Goal: Book appointment/travel/reservation

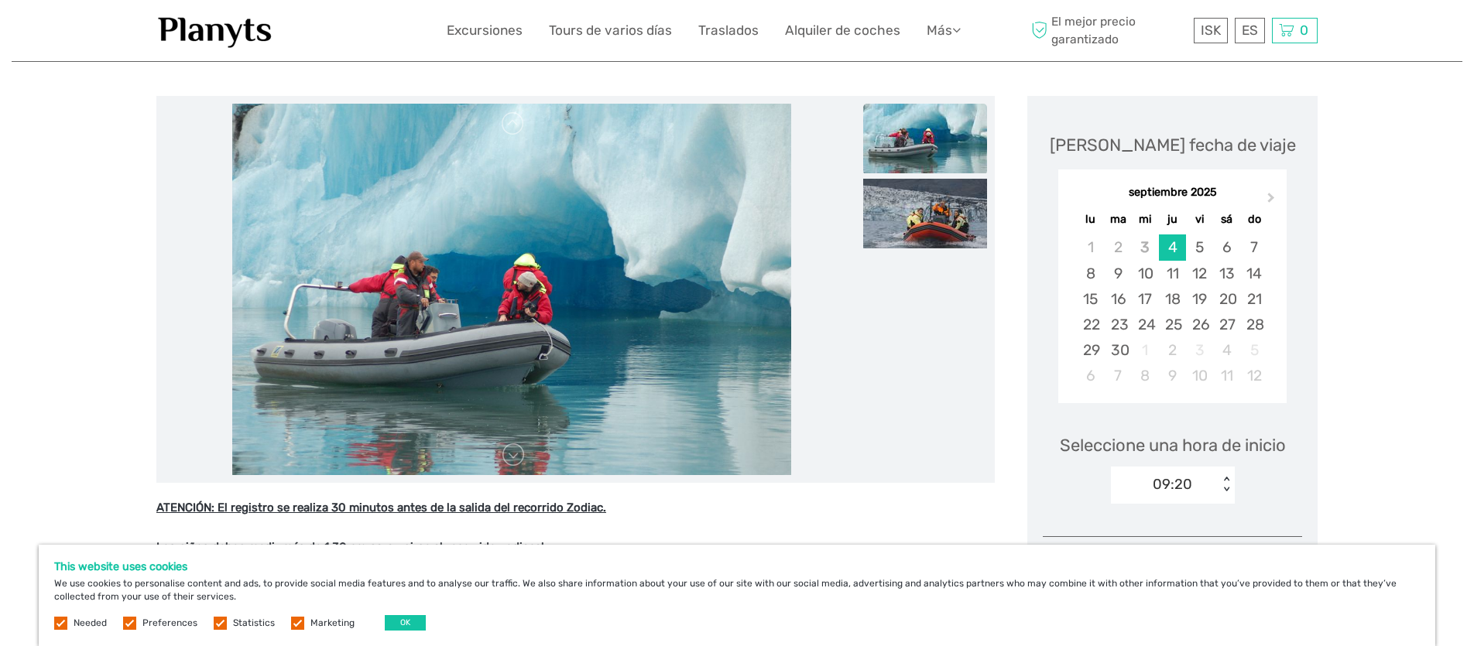
scroll to position [162, 0]
click at [1091, 295] on div "15" at bounding box center [1090, 299] width 27 height 26
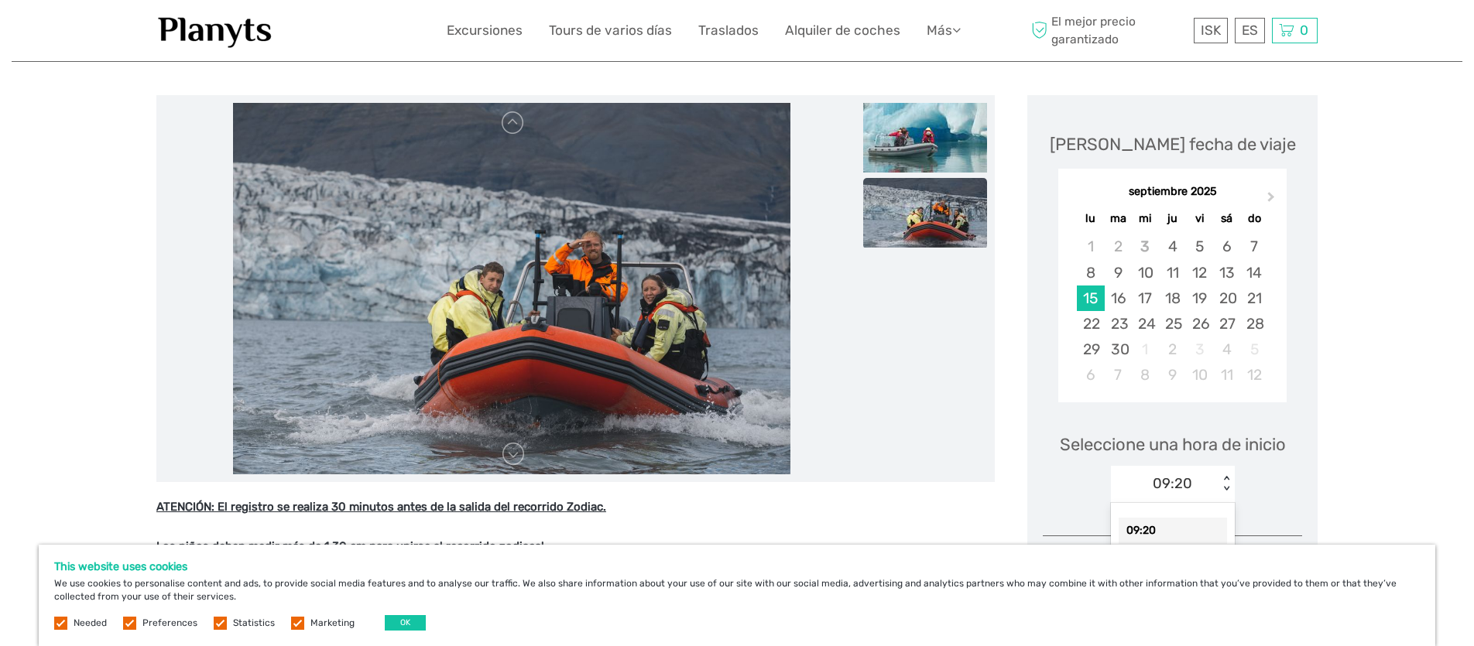
click at [1226, 480] on div "< >" at bounding box center [1225, 484] width 13 height 16
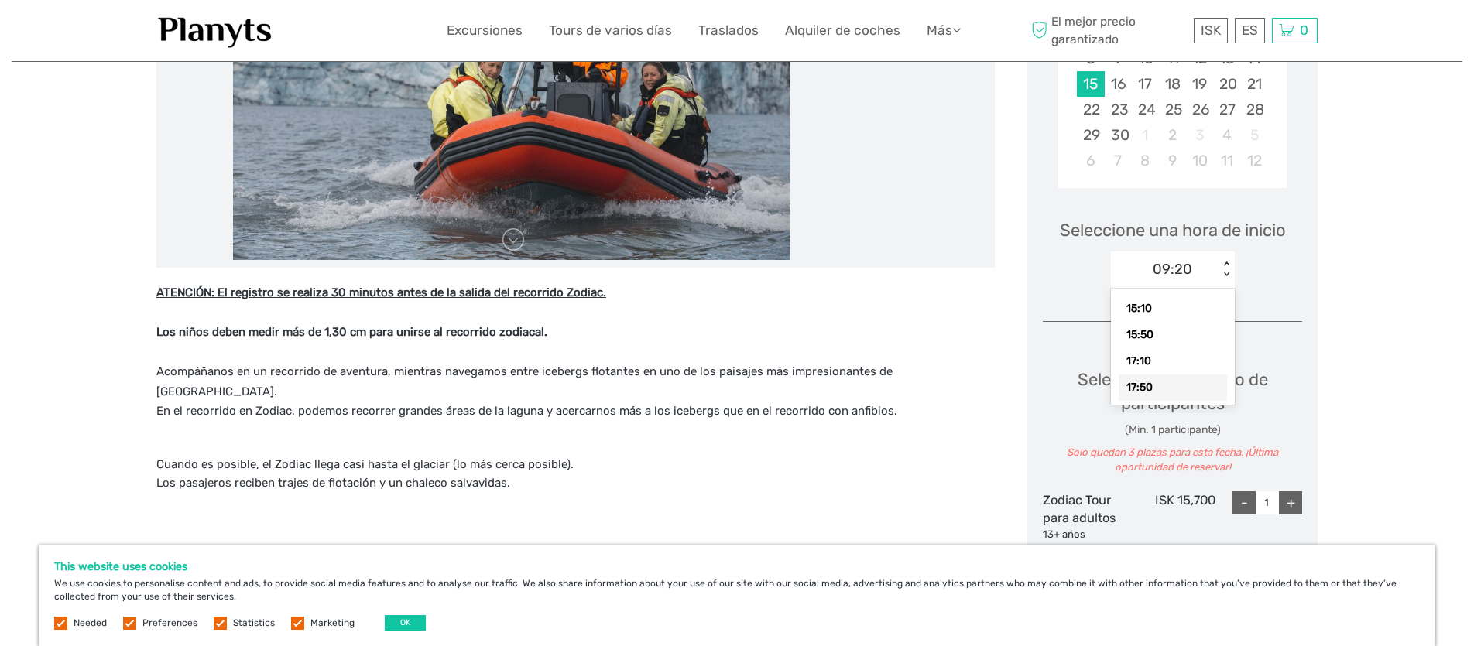
scroll to position [388, 0]
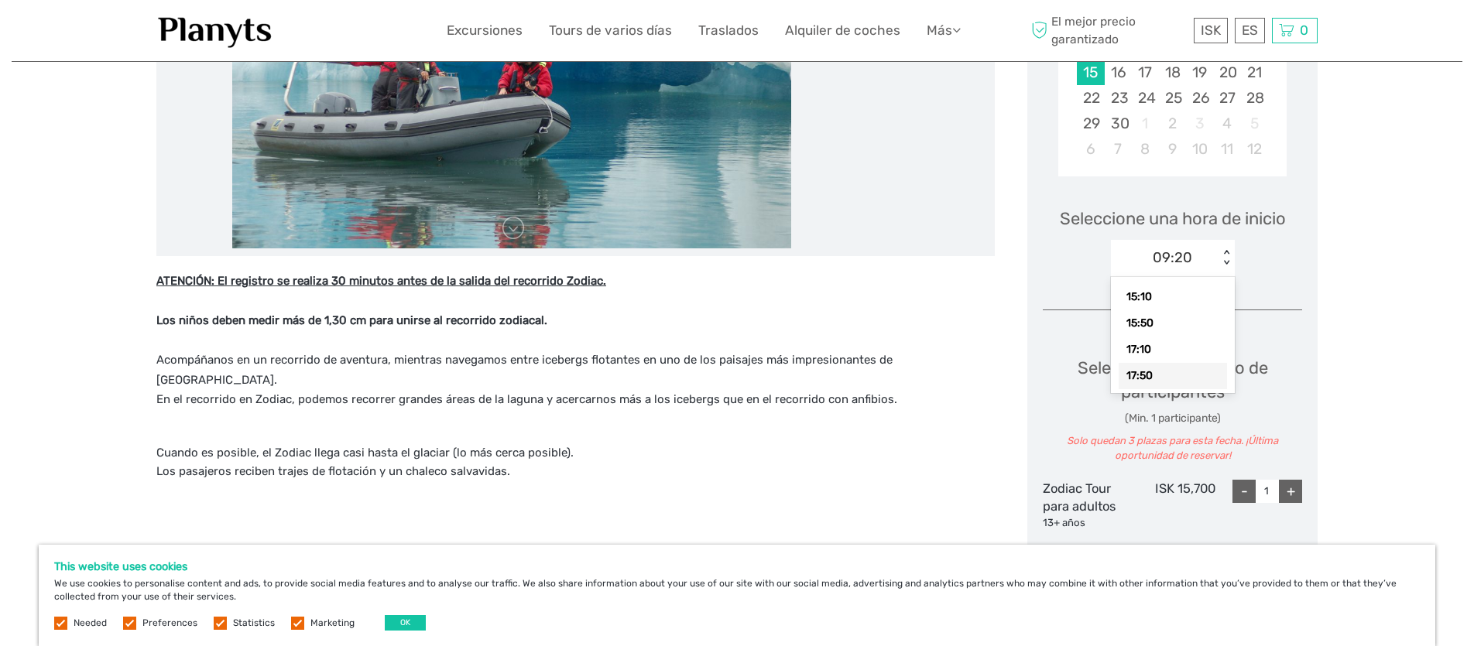
click at [1264, 280] on div "Seleccione una hora de inicio option 17:50 focused, 9 of 9. 9 results available…" at bounding box center [1172, 235] width 259 height 99
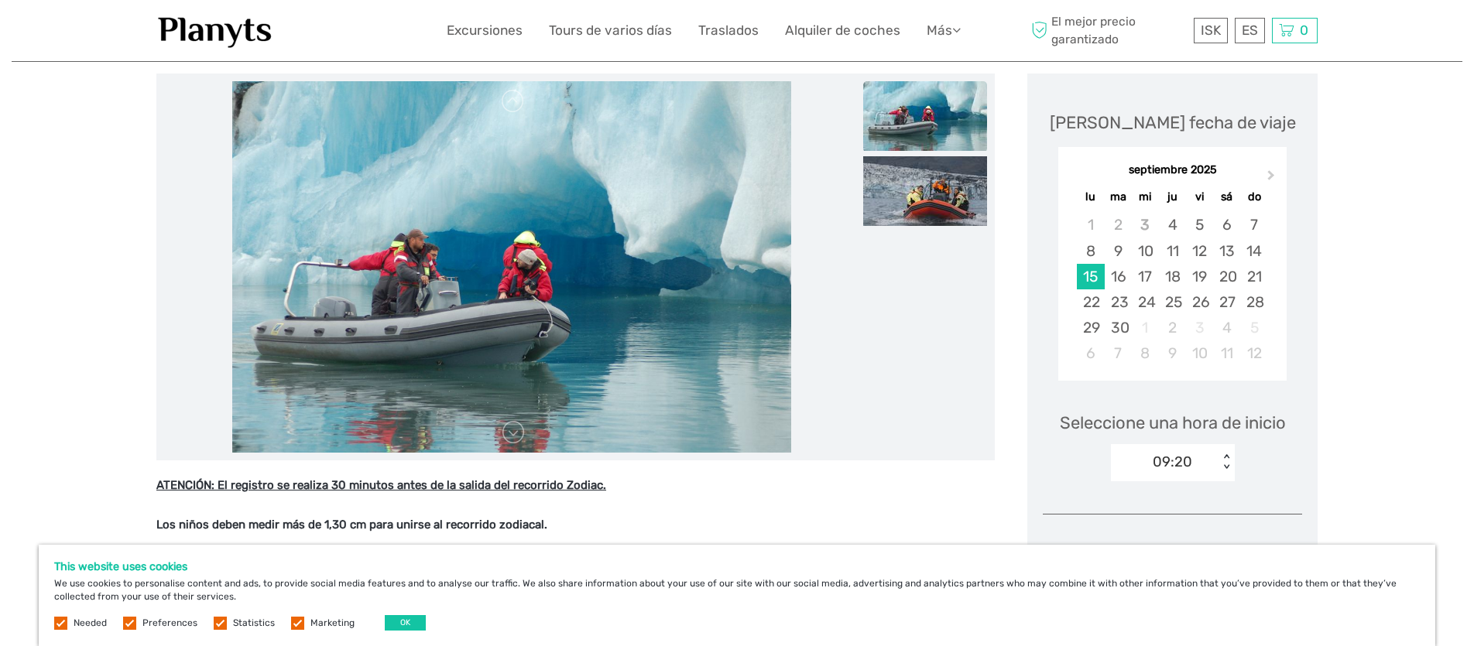
scroll to position [169, 0]
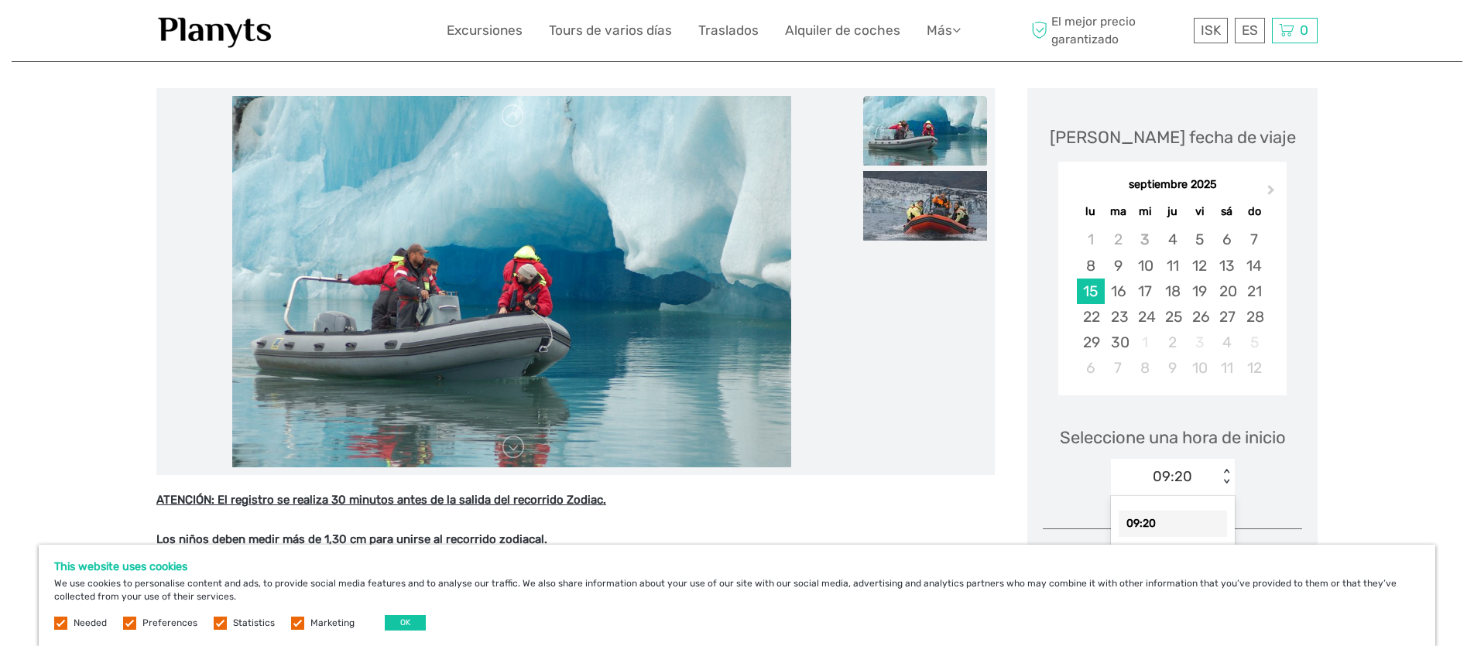
click at [1183, 482] on div "09:20" at bounding box center [1172, 477] width 39 height 20
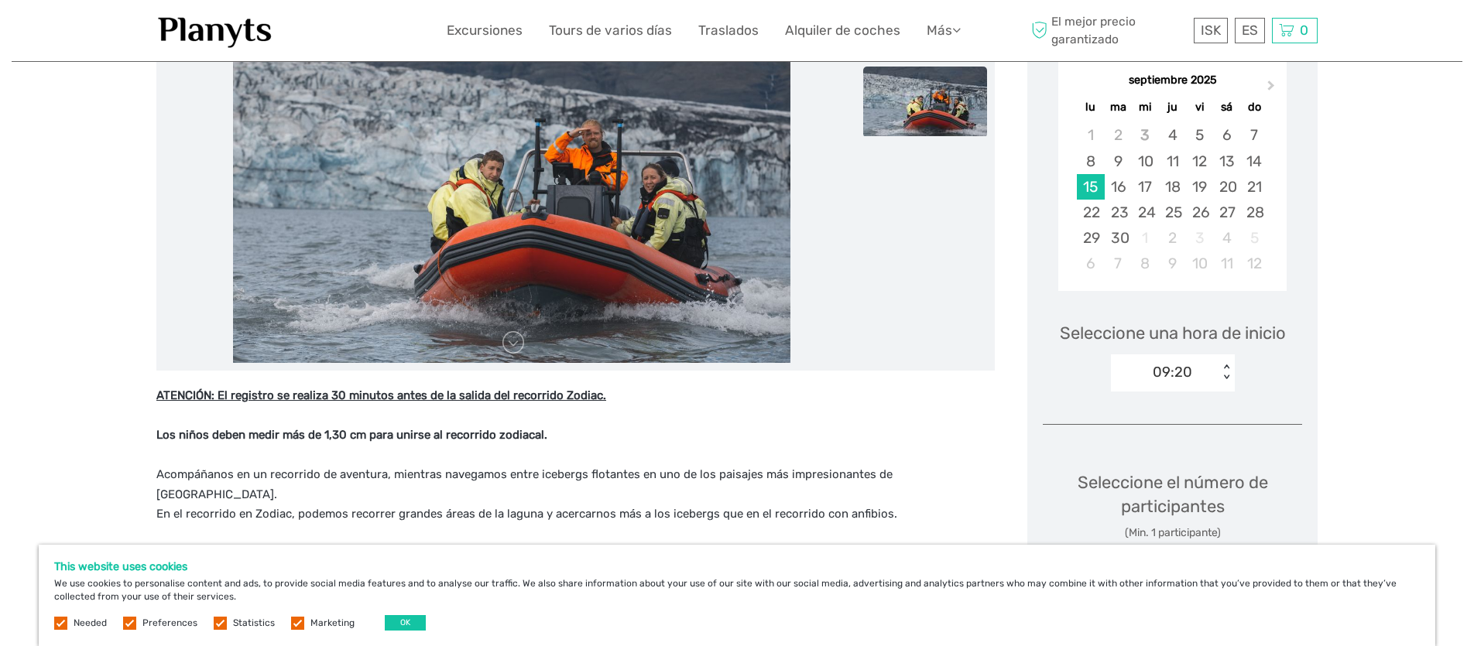
scroll to position [269, 0]
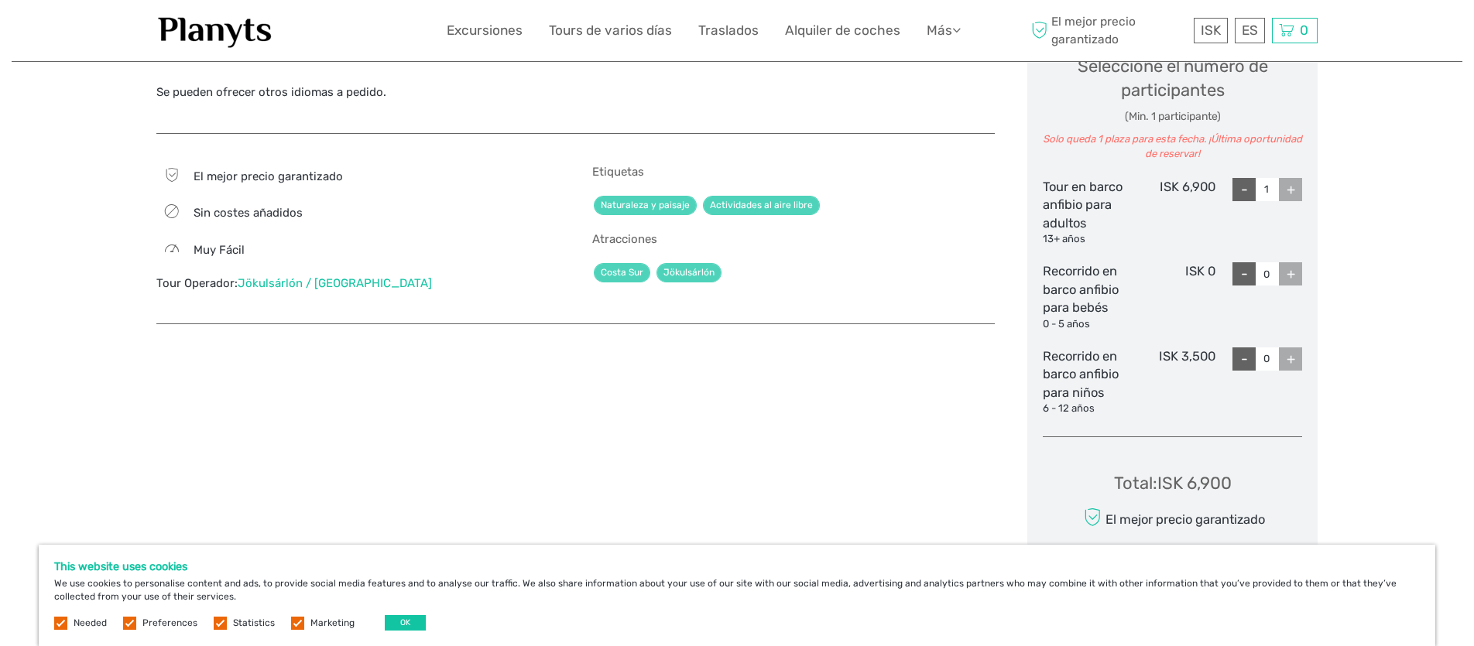
scroll to position [657, 0]
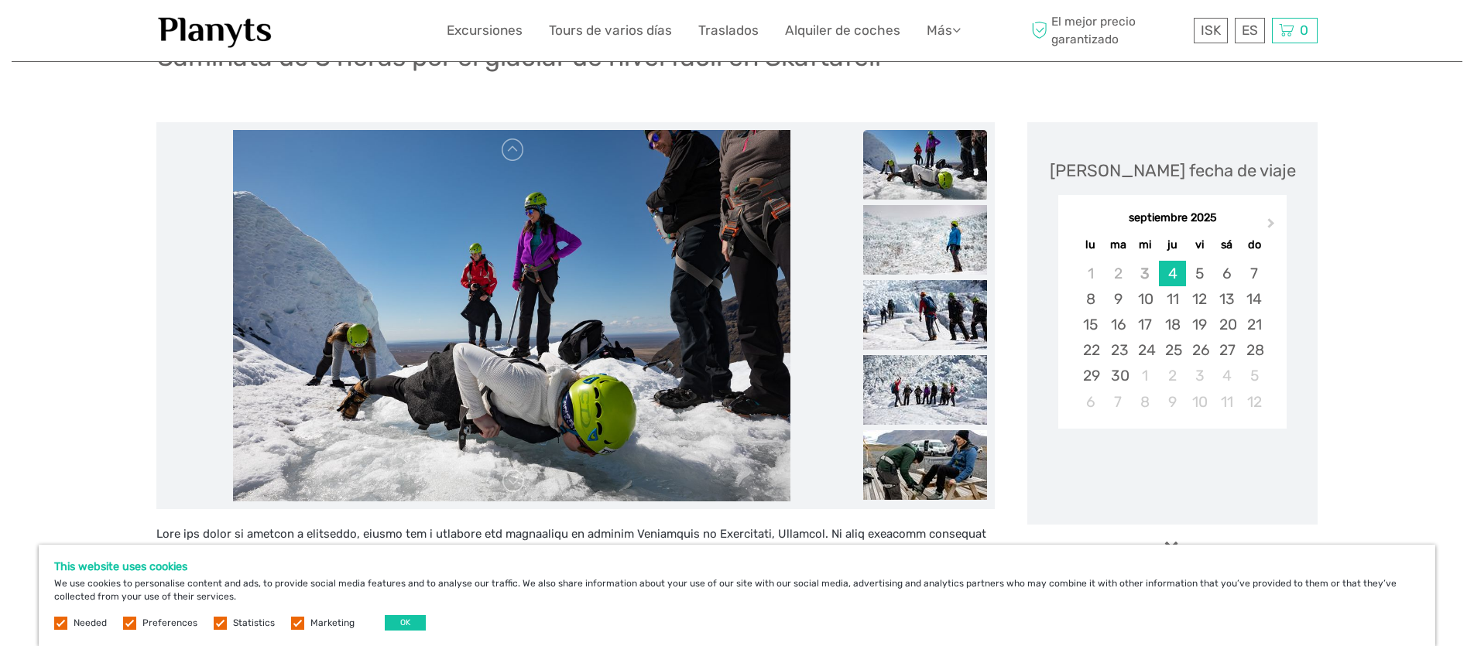
scroll to position [145, 0]
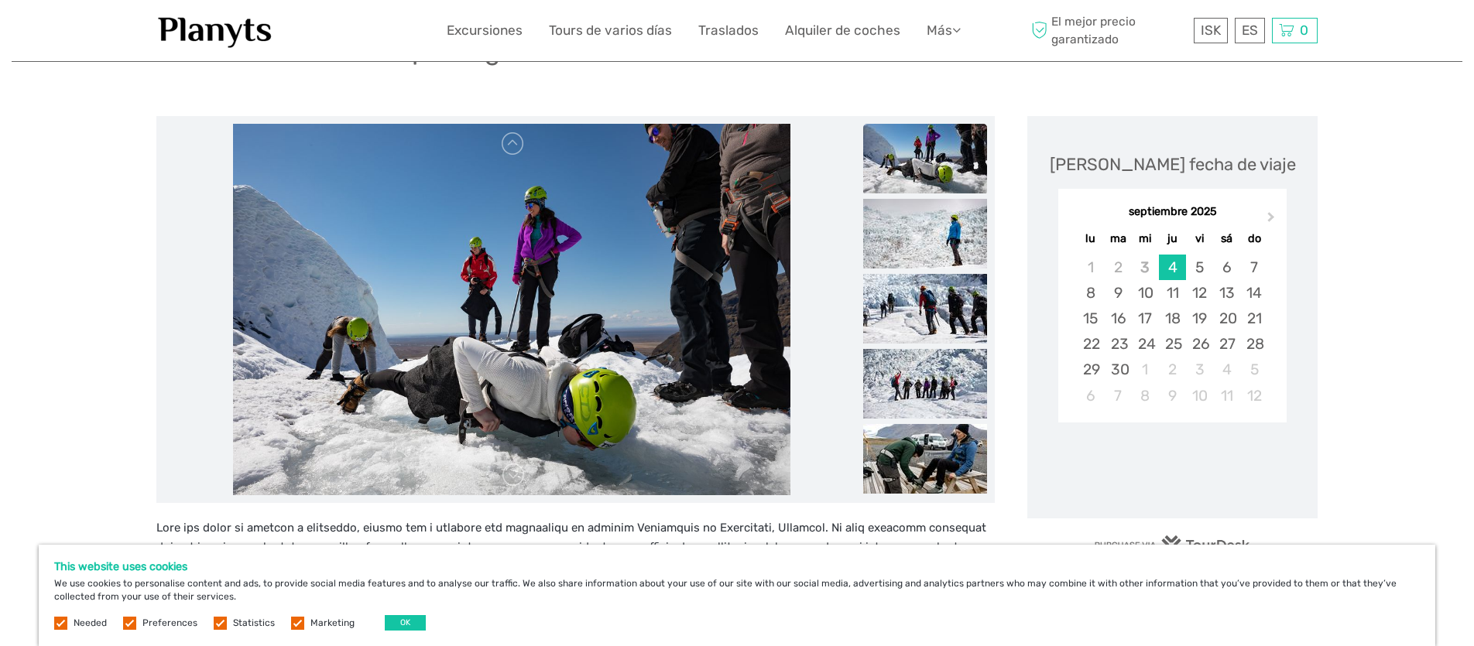
click at [929, 171] on img at bounding box center [925, 159] width 124 height 70
click at [925, 227] on img at bounding box center [925, 234] width 124 height 70
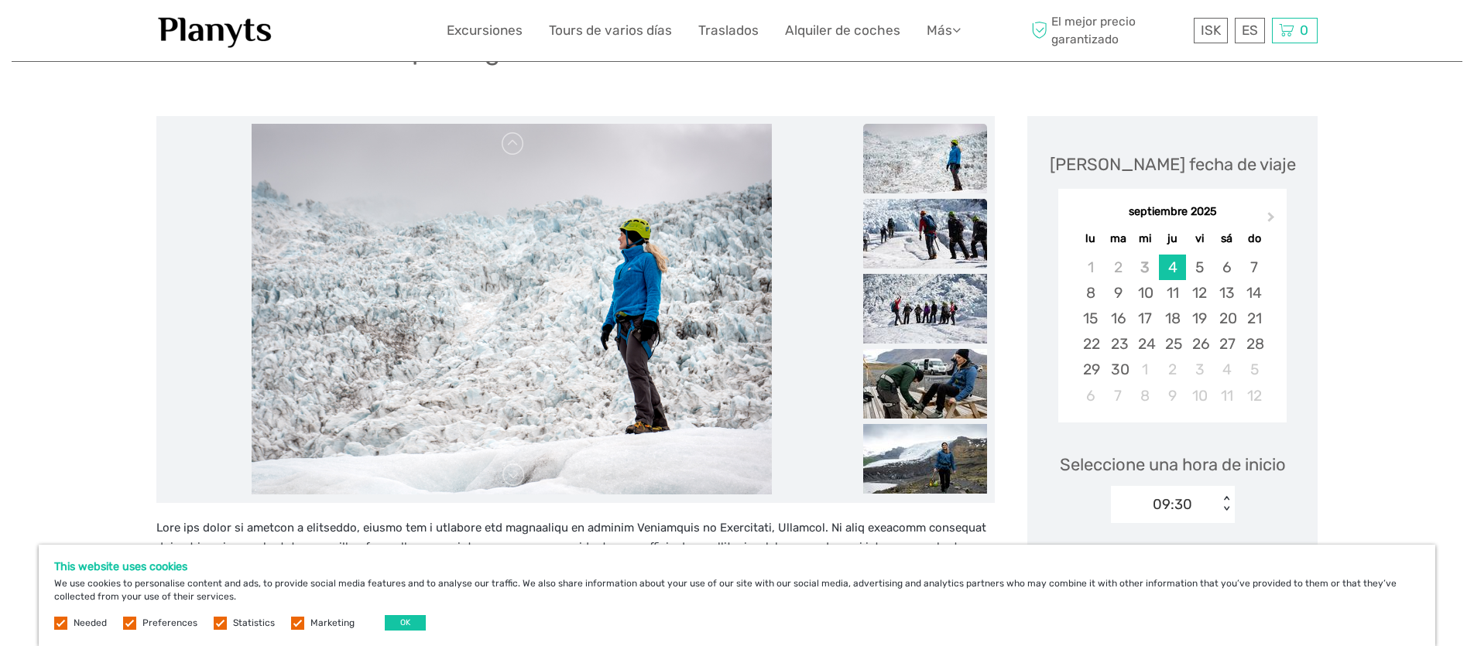
click at [925, 232] on img at bounding box center [925, 234] width 124 height 70
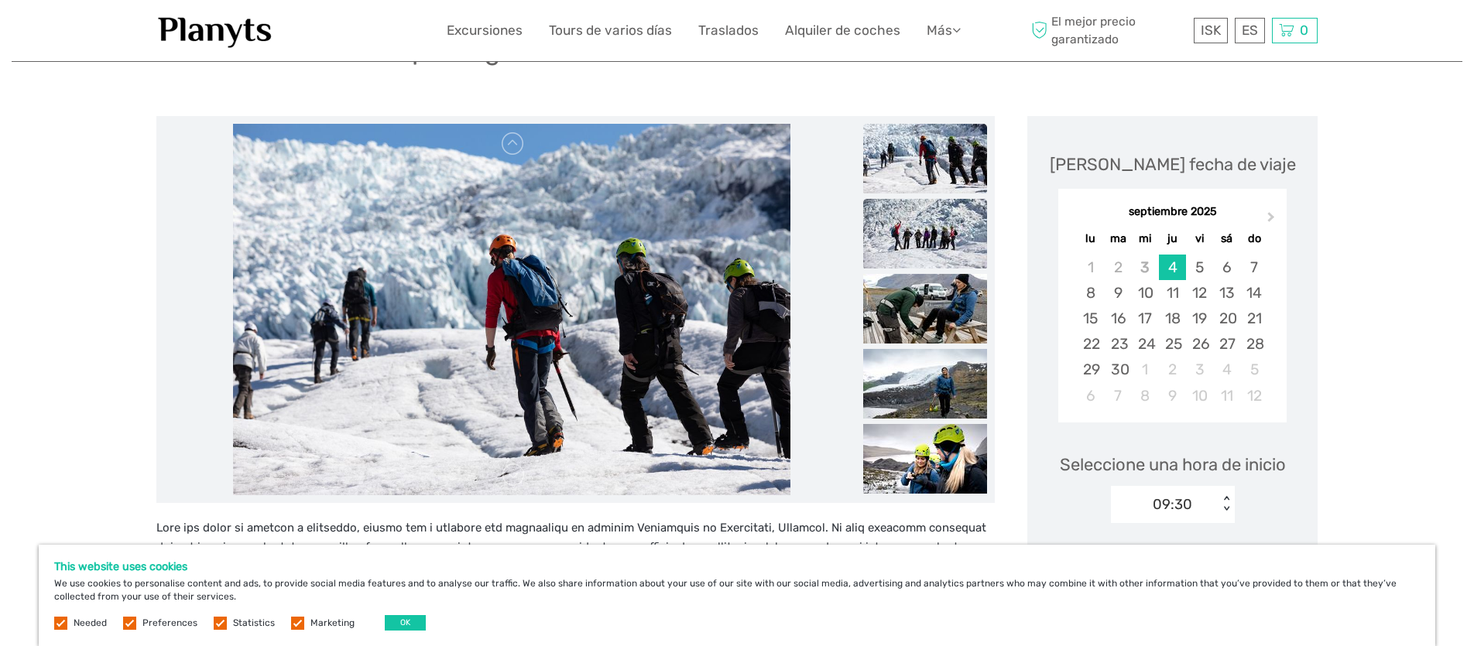
click at [925, 232] on img at bounding box center [925, 234] width 124 height 70
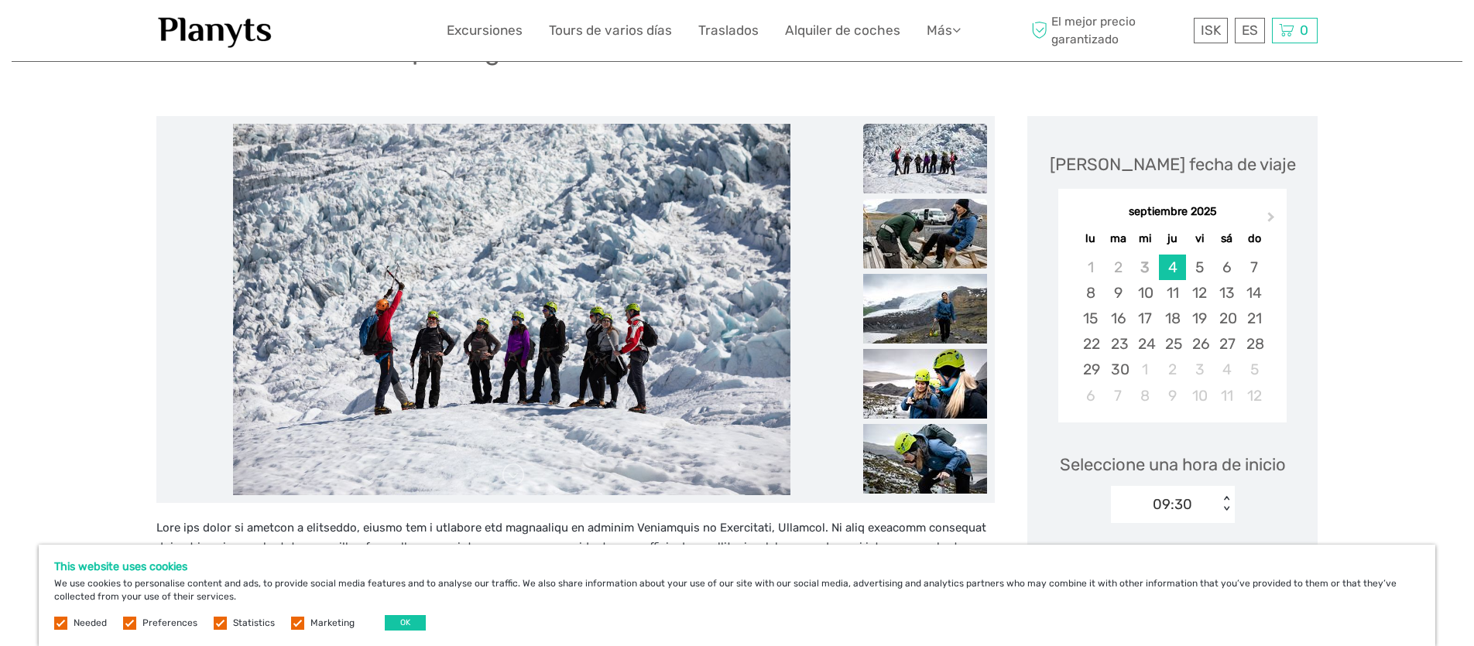
click at [931, 244] on img at bounding box center [925, 234] width 124 height 70
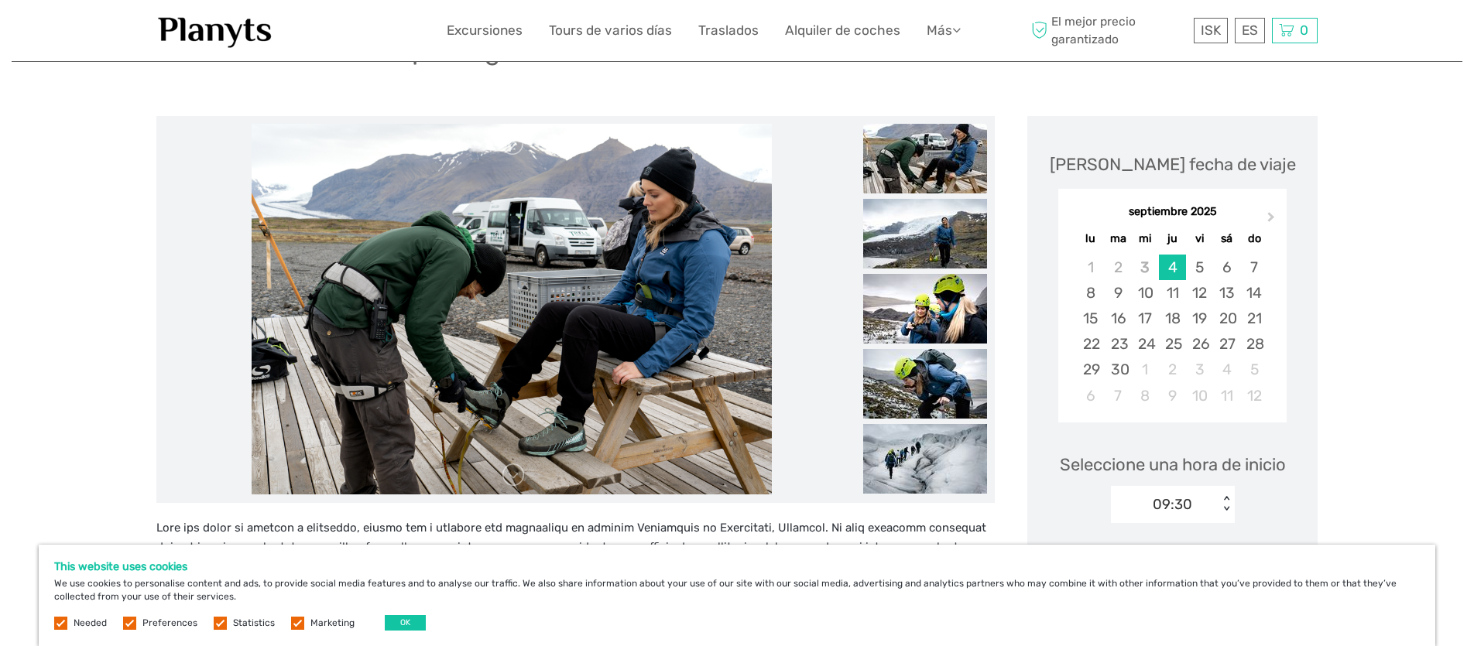
click at [931, 244] on img at bounding box center [925, 234] width 124 height 70
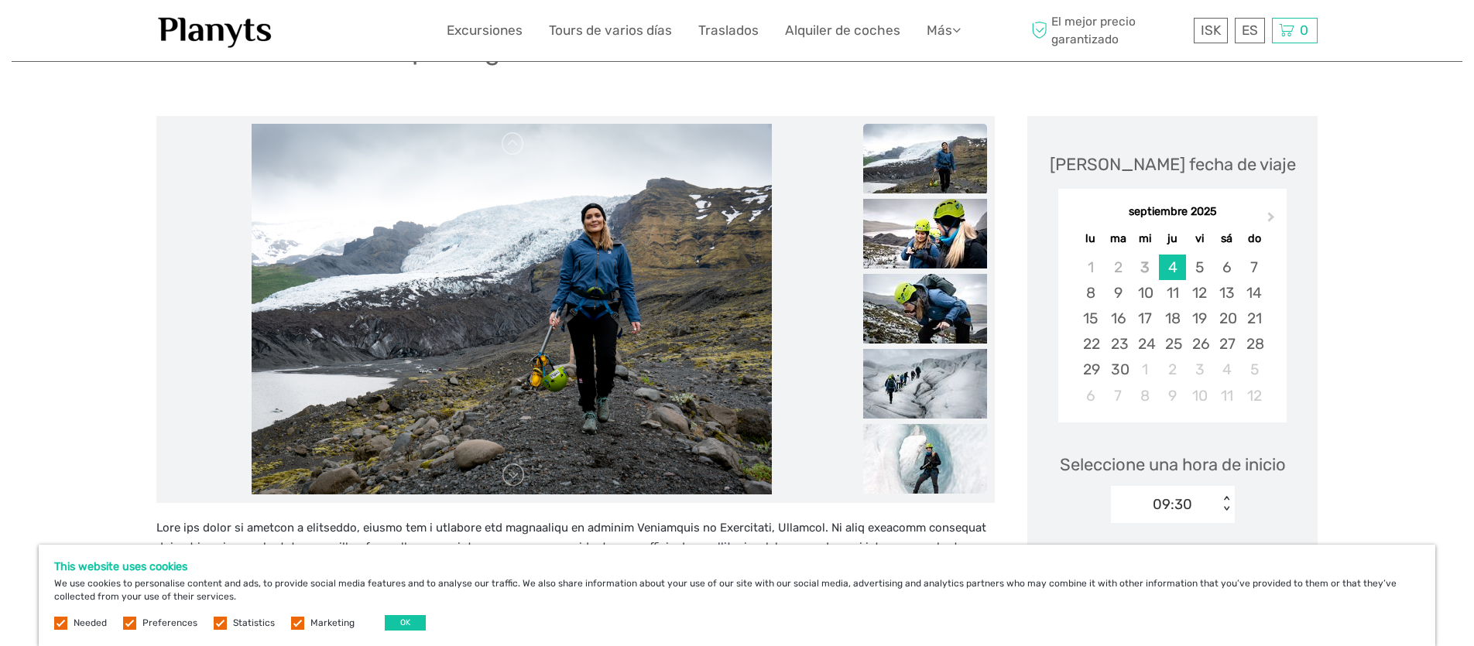
click at [931, 244] on img at bounding box center [925, 234] width 124 height 70
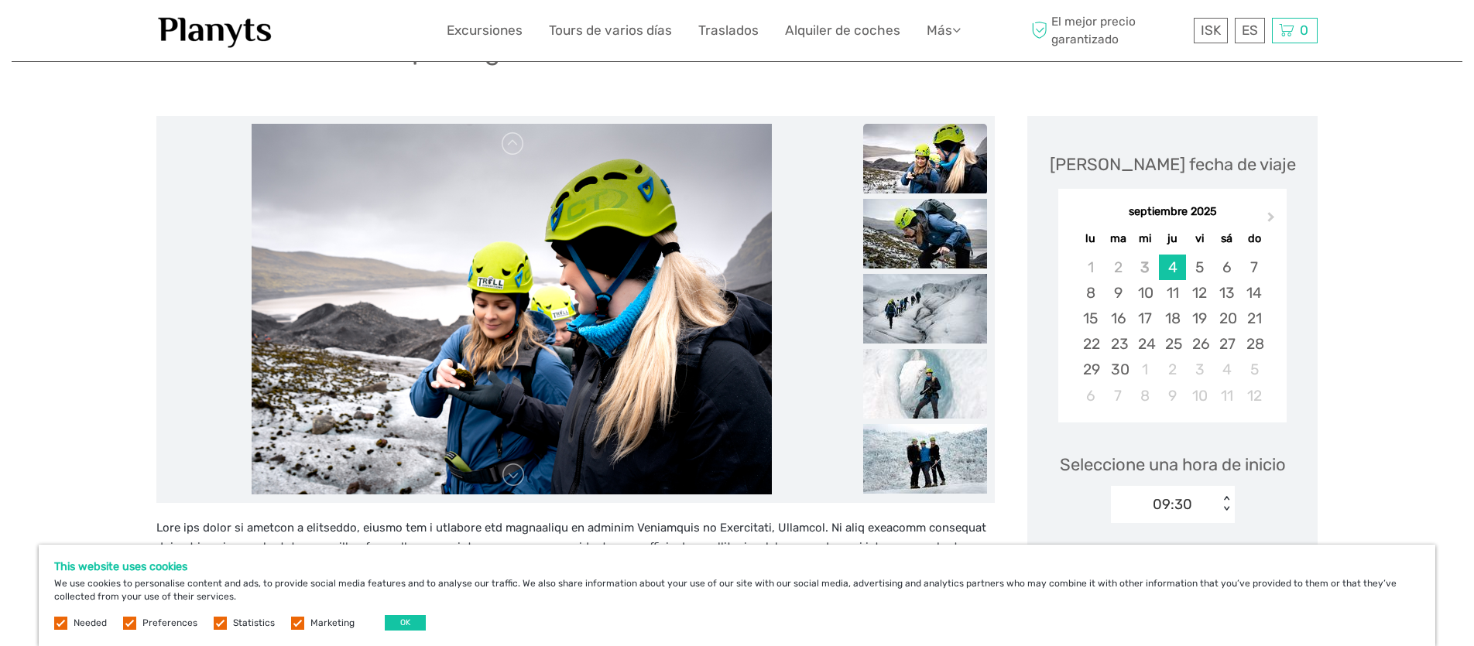
click at [931, 244] on img at bounding box center [925, 234] width 124 height 70
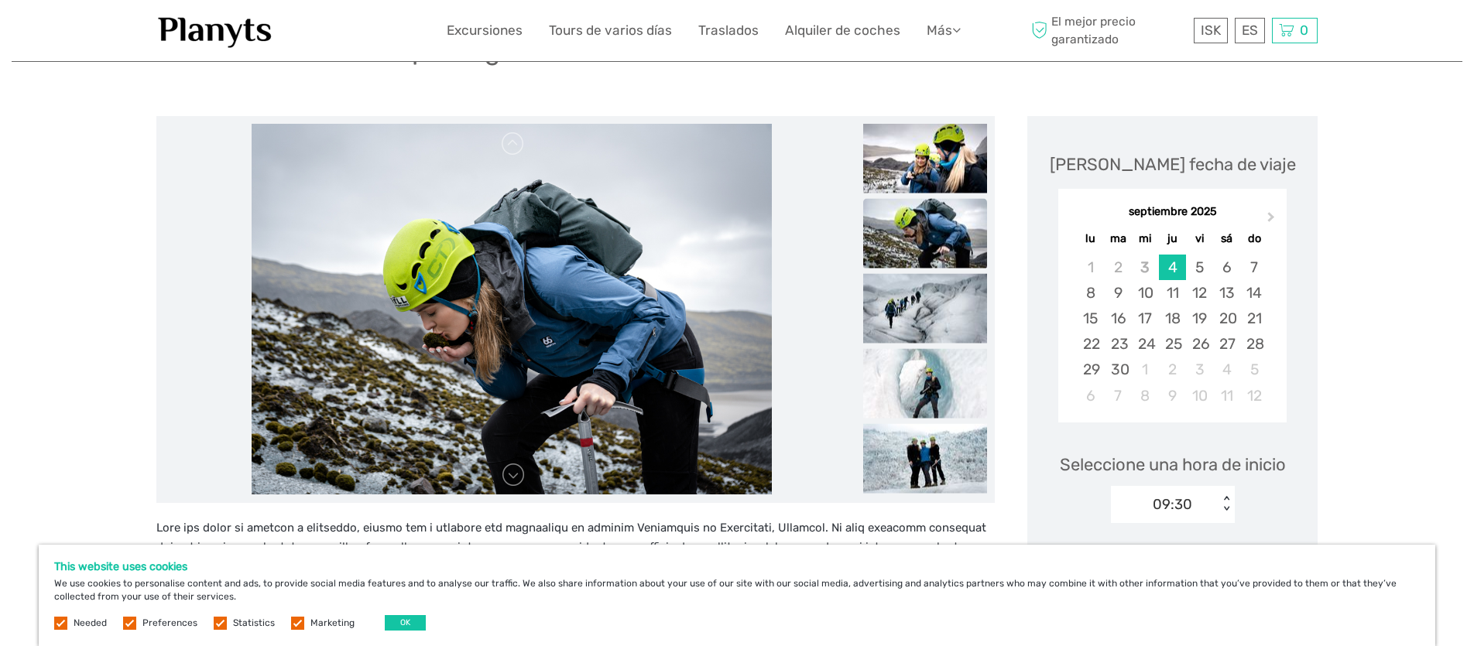
click at [931, 244] on img at bounding box center [925, 233] width 124 height 70
click at [923, 305] on img at bounding box center [925, 308] width 124 height 70
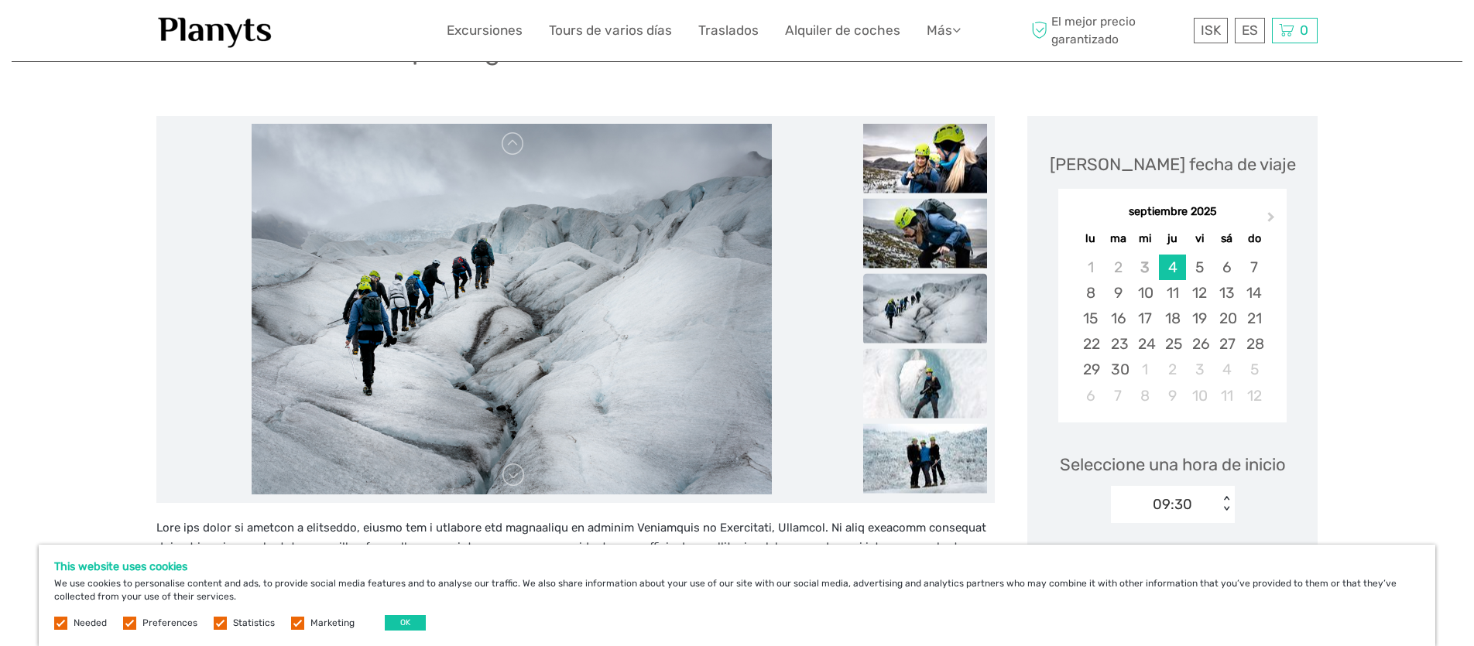
click at [924, 379] on img at bounding box center [925, 383] width 124 height 70
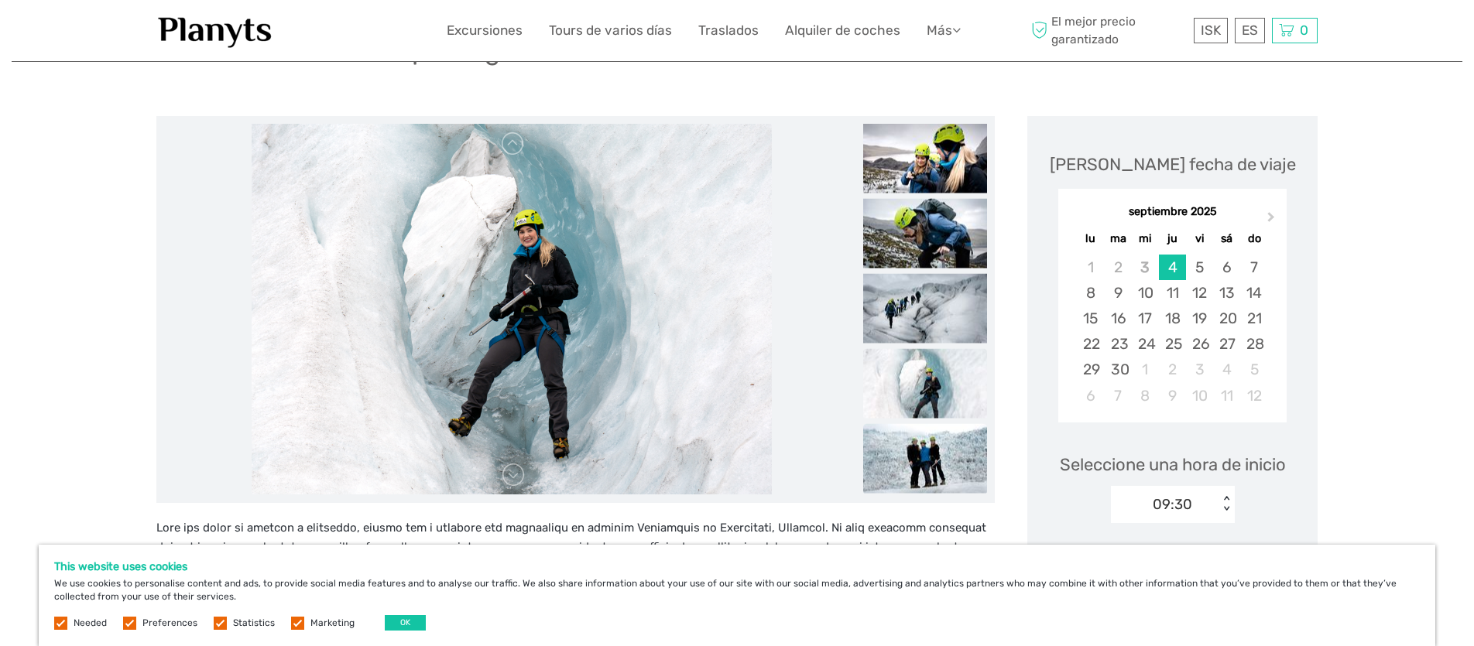
click at [925, 447] on img at bounding box center [925, 459] width 124 height 70
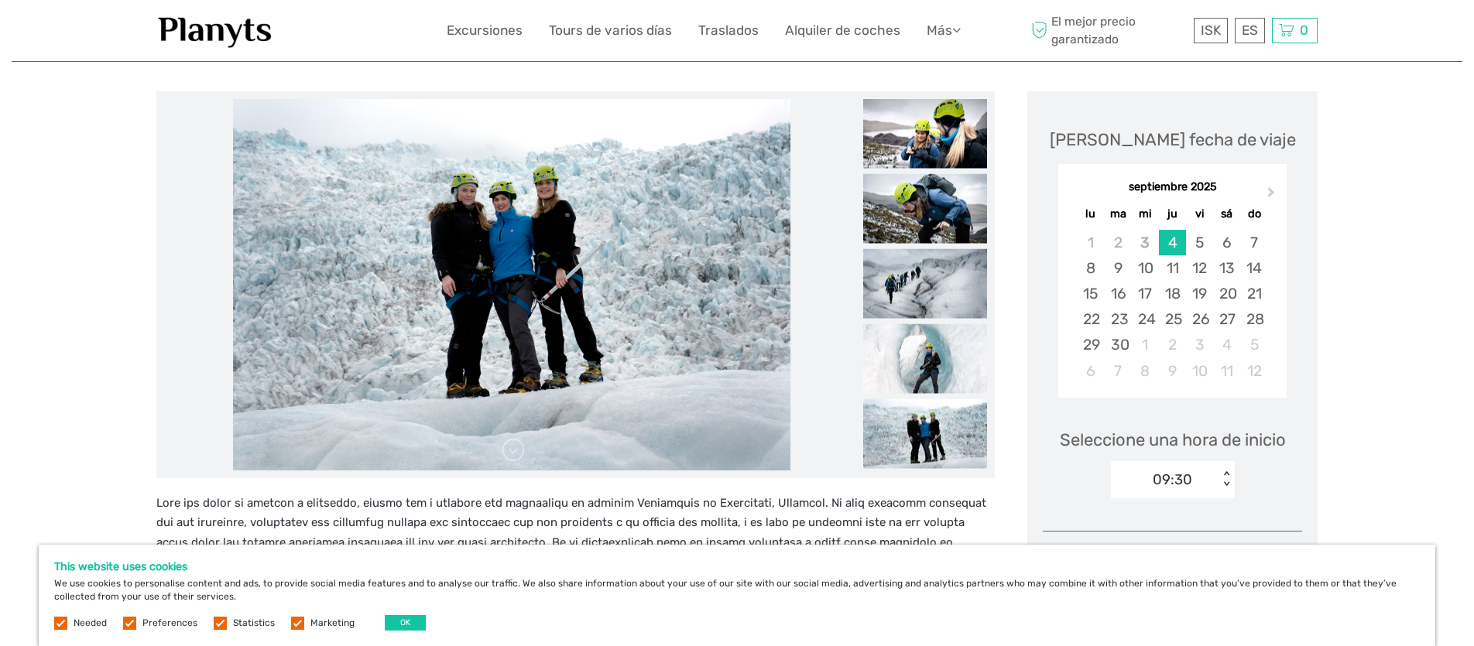
scroll to position [174, 0]
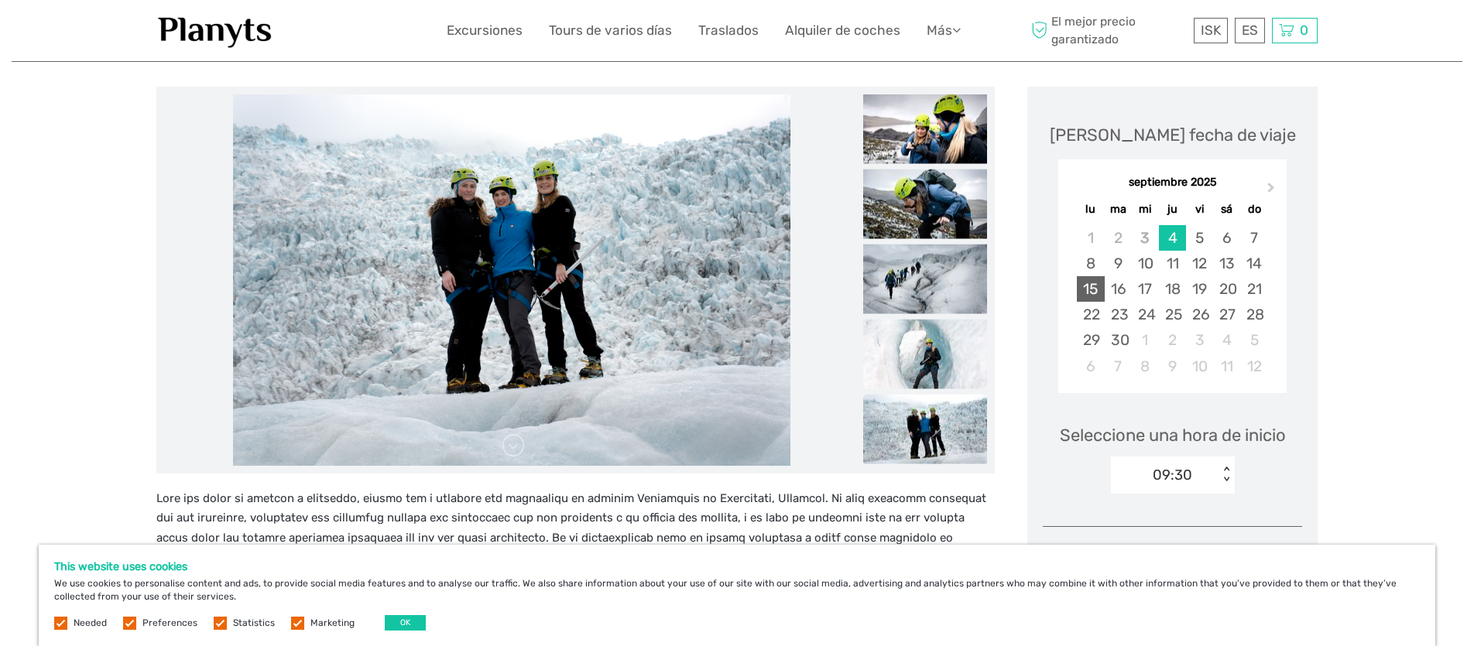
click at [1092, 289] on div "15" at bounding box center [1090, 289] width 27 height 26
click at [1196, 478] on div "09:30" at bounding box center [1165, 475] width 108 height 23
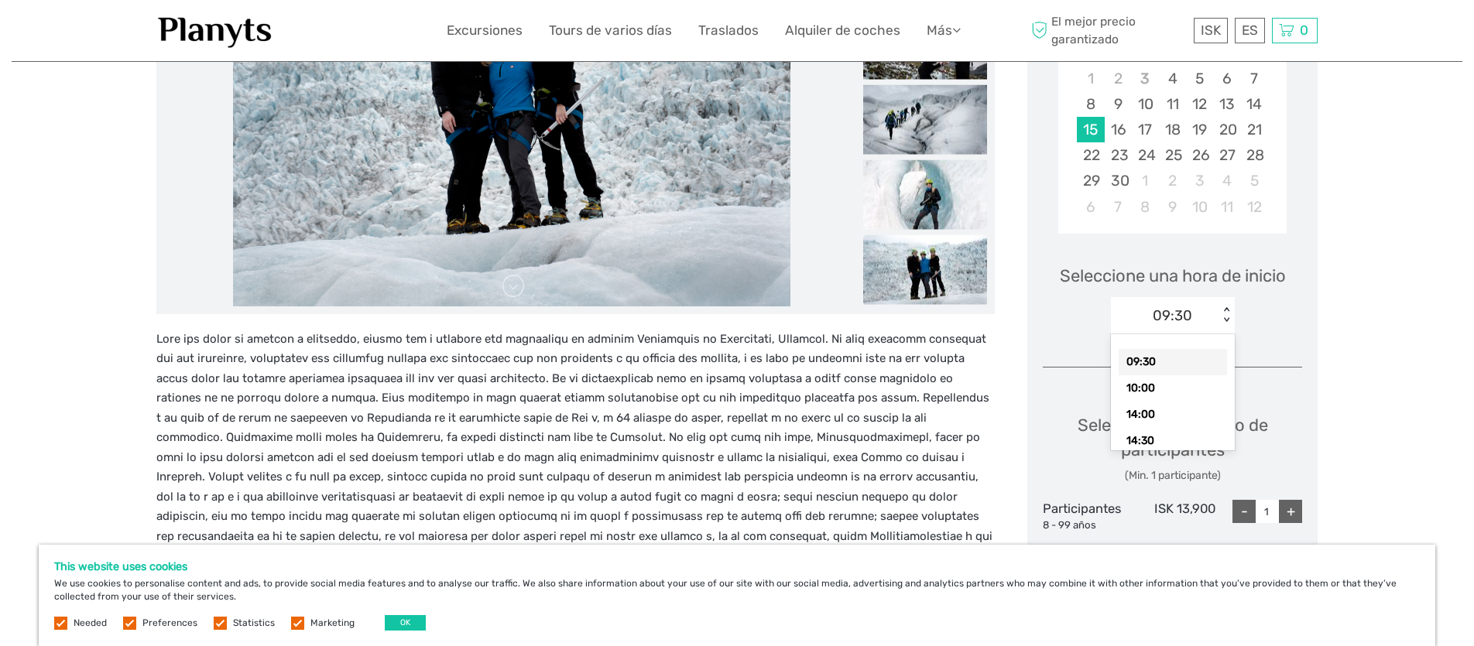
scroll to position [351, 0]
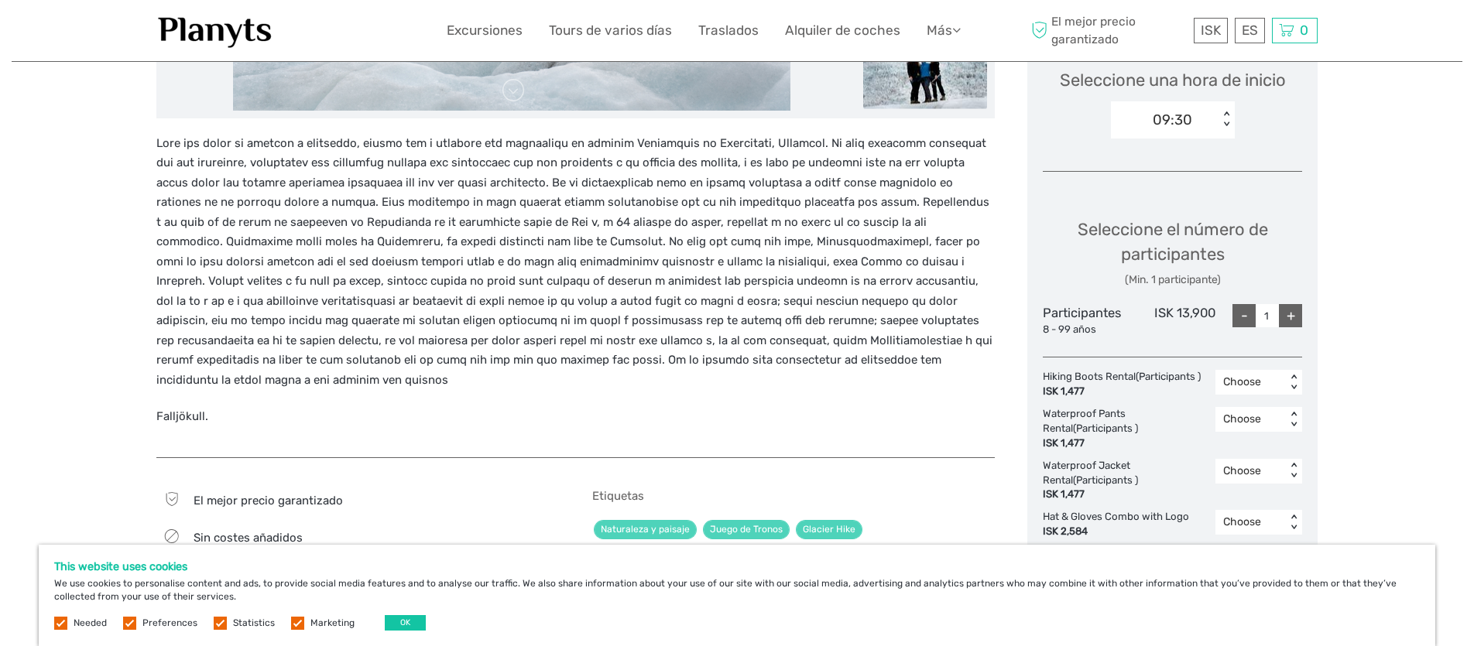
scroll to position [608, 0]
